Goal: Book appointment/travel/reservation

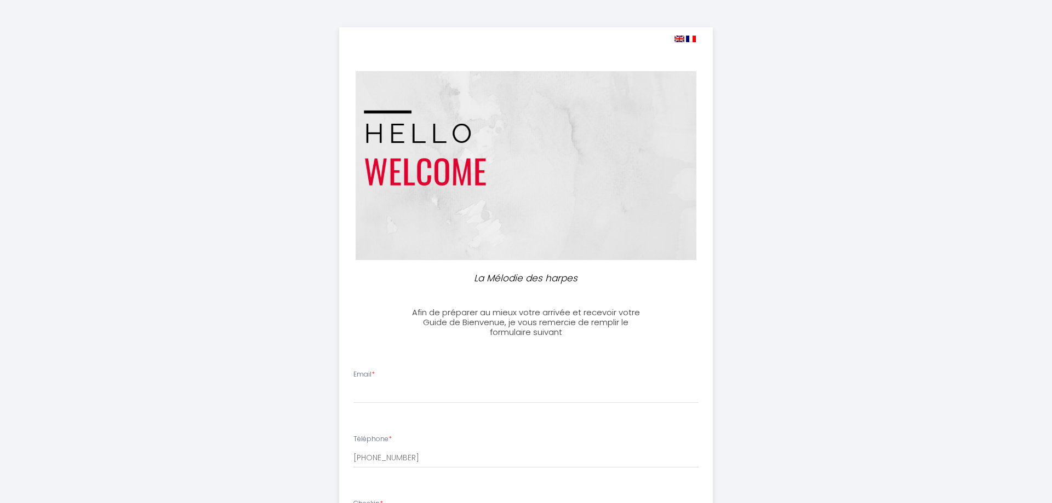
select select
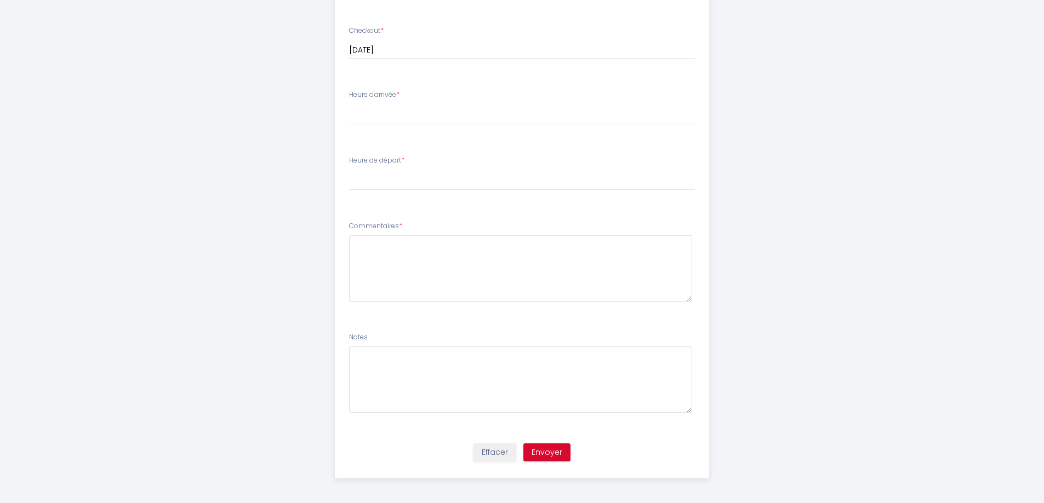
scroll to position [541, 0]
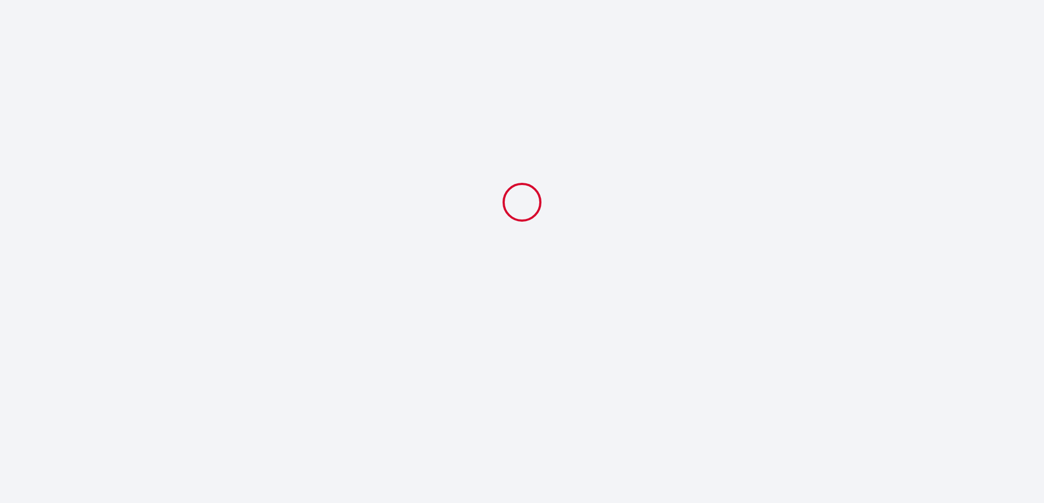
select select
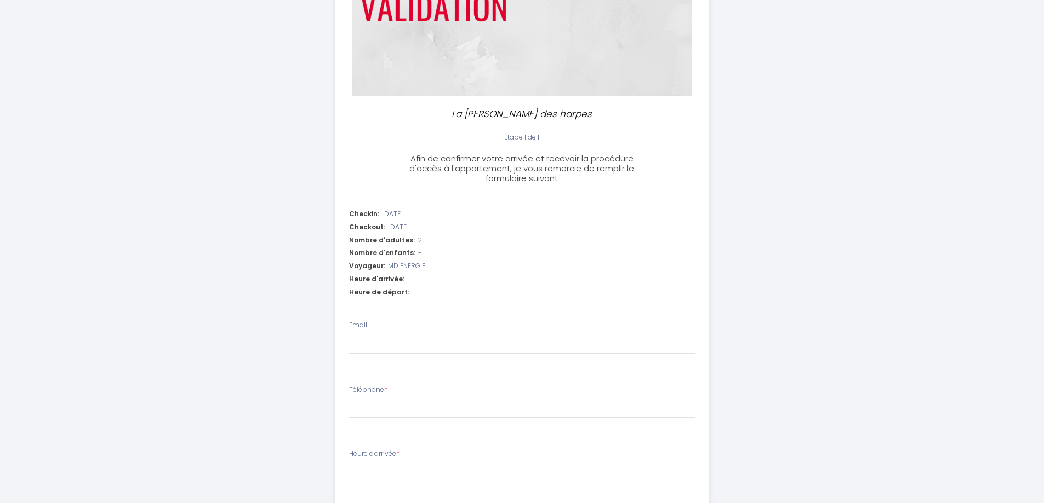
scroll to position [219, 0]
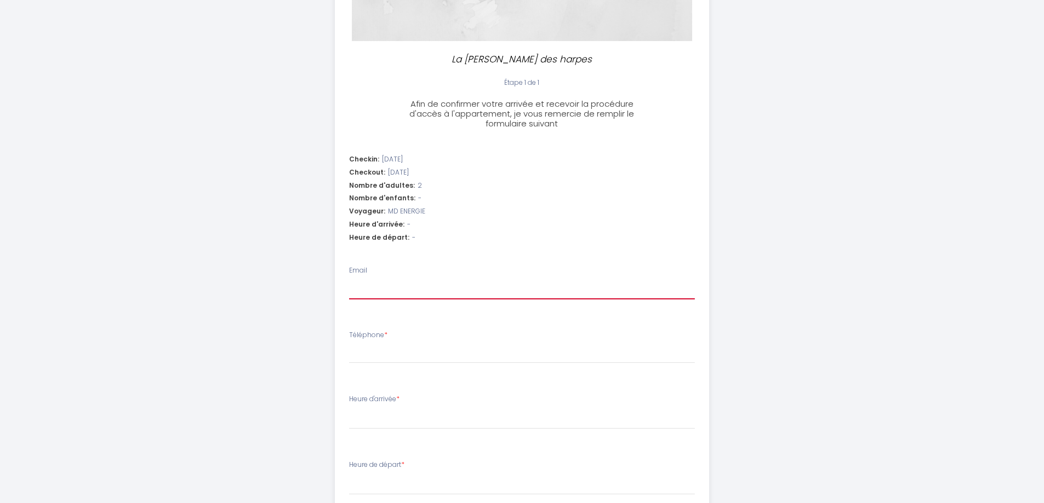
click at [358, 290] on input "Email" at bounding box center [522, 290] width 346 height 20
type input "contact@md-energie.fr"
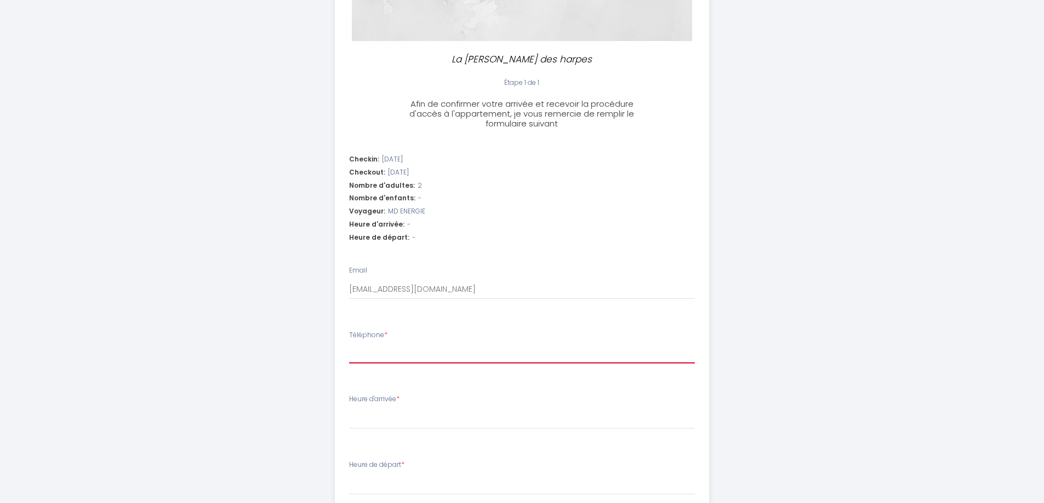
type input "0479325937"
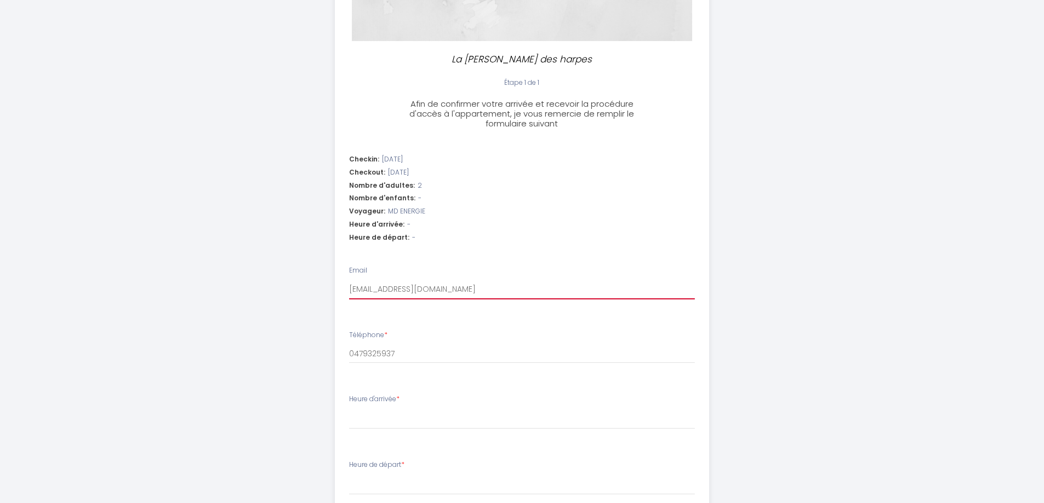
select select
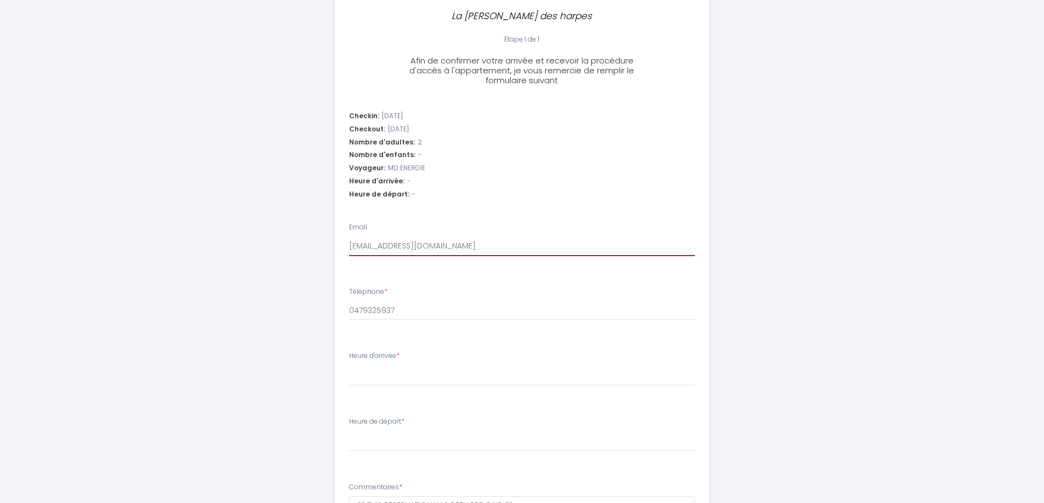
scroll to position [329, 0]
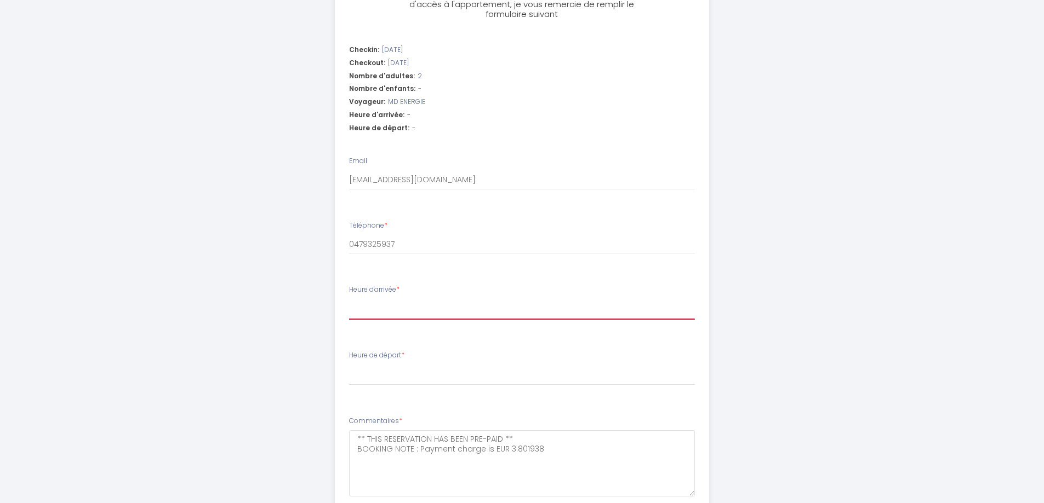
click at [455, 299] on select "16:00 16:30 17:00 17:30 18:00 18:30 19:00 19:30 20:00 20:30 21:00 21:30 22:00 2…" at bounding box center [522, 309] width 346 height 21
click at [451, 300] on select "16:00 16:30 17:00 17:30 18:00 18:30 19:00 19:30 20:00 20:30 21:00 21:30 22:00 2…" at bounding box center [522, 309] width 346 height 21
select select "17:00"
click at [349, 299] on select "16:00 16:30 17:00 17:30 18:00 18:30 19:00 19:30 20:00 20:30 21:00 21:30 22:00 2…" at bounding box center [522, 309] width 346 height 21
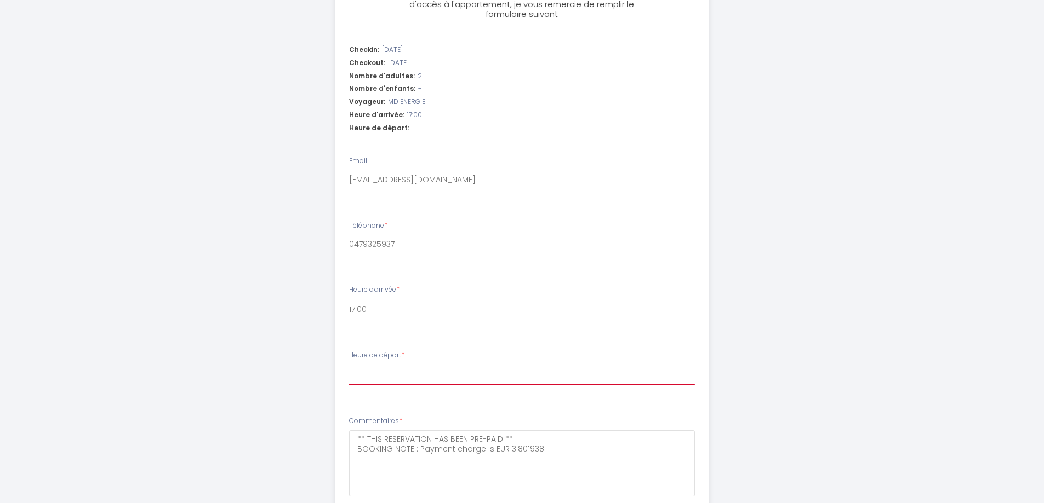
click at [392, 376] on select "00:00 00:30 01:00 01:30 02:00 02:30 03:00 03:30 04:00 04:30 05:00 05:30 06:00 0…" at bounding box center [522, 375] width 346 height 21
select select "07:00"
click at [349, 365] on select "00:00 00:30 01:00 01:30 02:00 02:30 03:00 03:30 04:00 04:30 05:00 05:30 06:00 0…" at bounding box center [522, 375] width 346 height 21
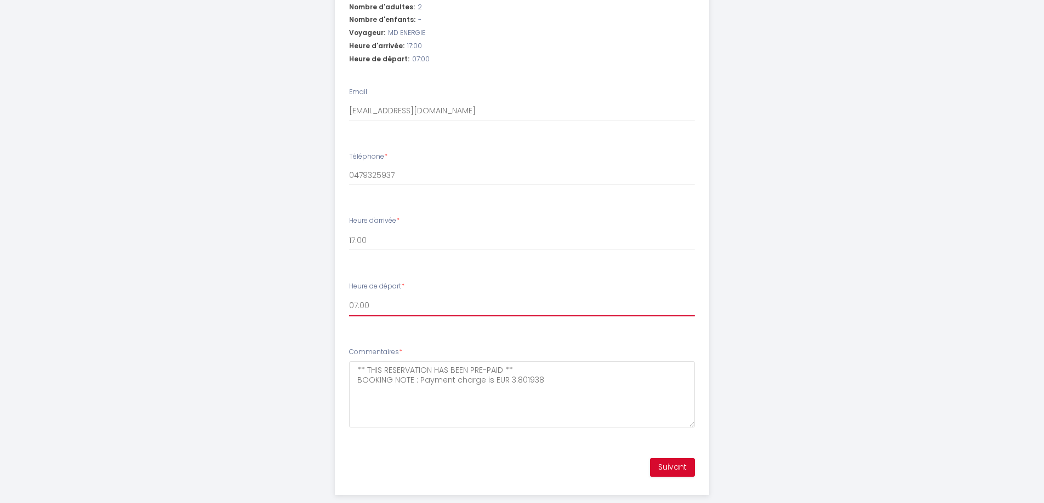
scroll to position [417, 0]
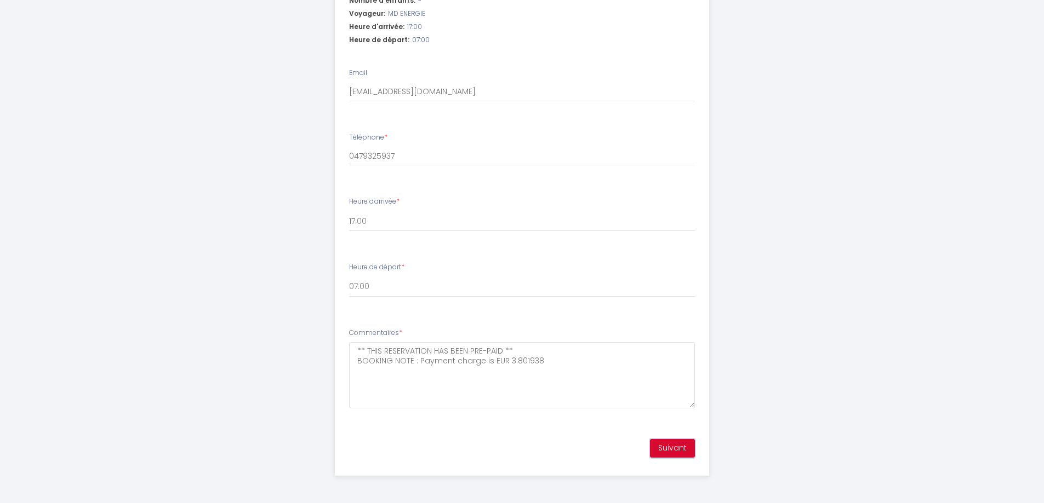
click at [677, 452] on button "Suivant" at bounding box center [672, 448] width 45 height 19
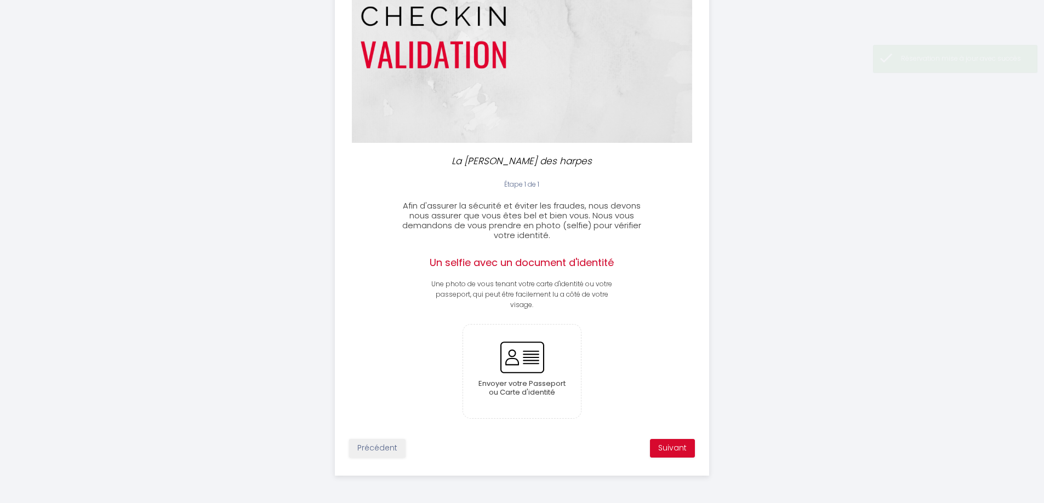
scroll to position [117, 0]
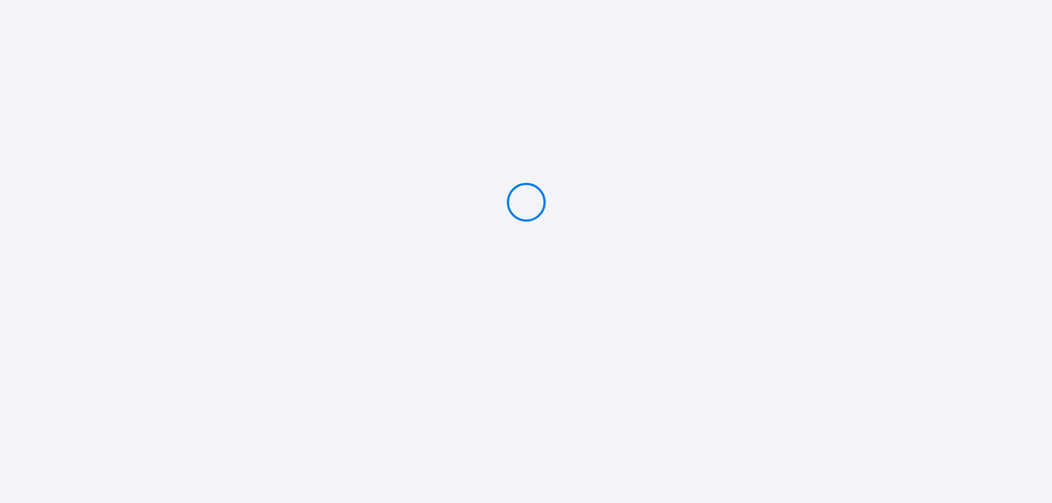
type input "Deposit 200 €"
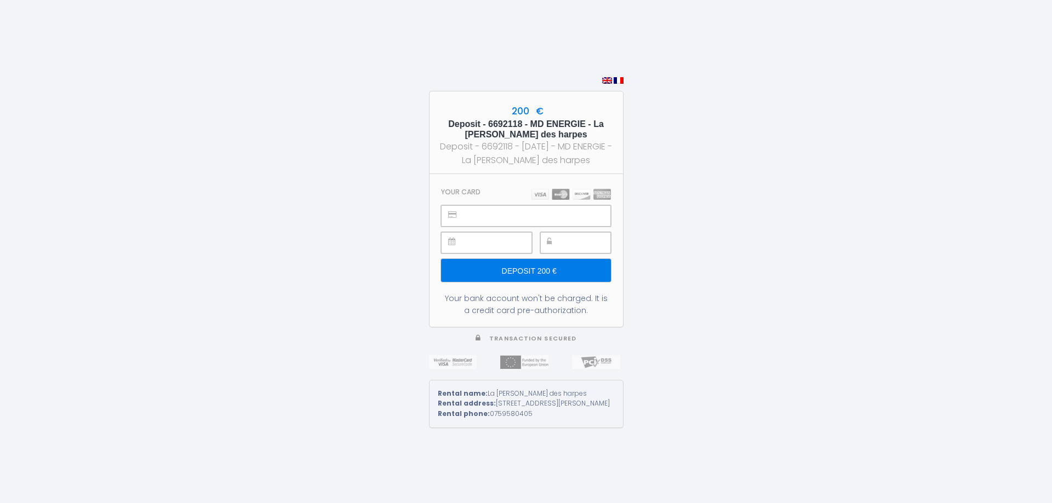
click at [551, 238] on icon at bounding box center [549, 242] width 5 height 8
click at [520, 265] on input "Deposit 200 €" at bounding box center [525, 270] width 169 height 23
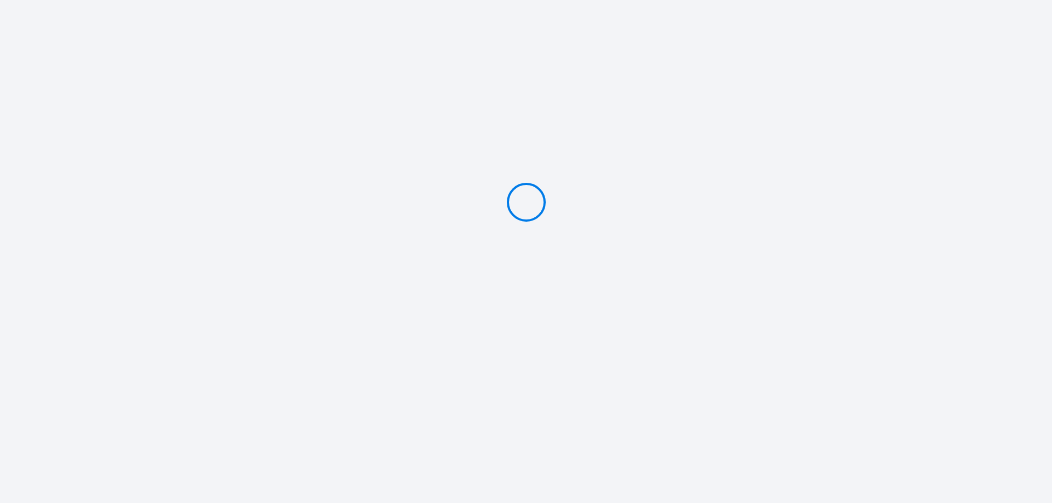
type input "Deposit 200 €"
